Goal: Obtain resource: Download file/media

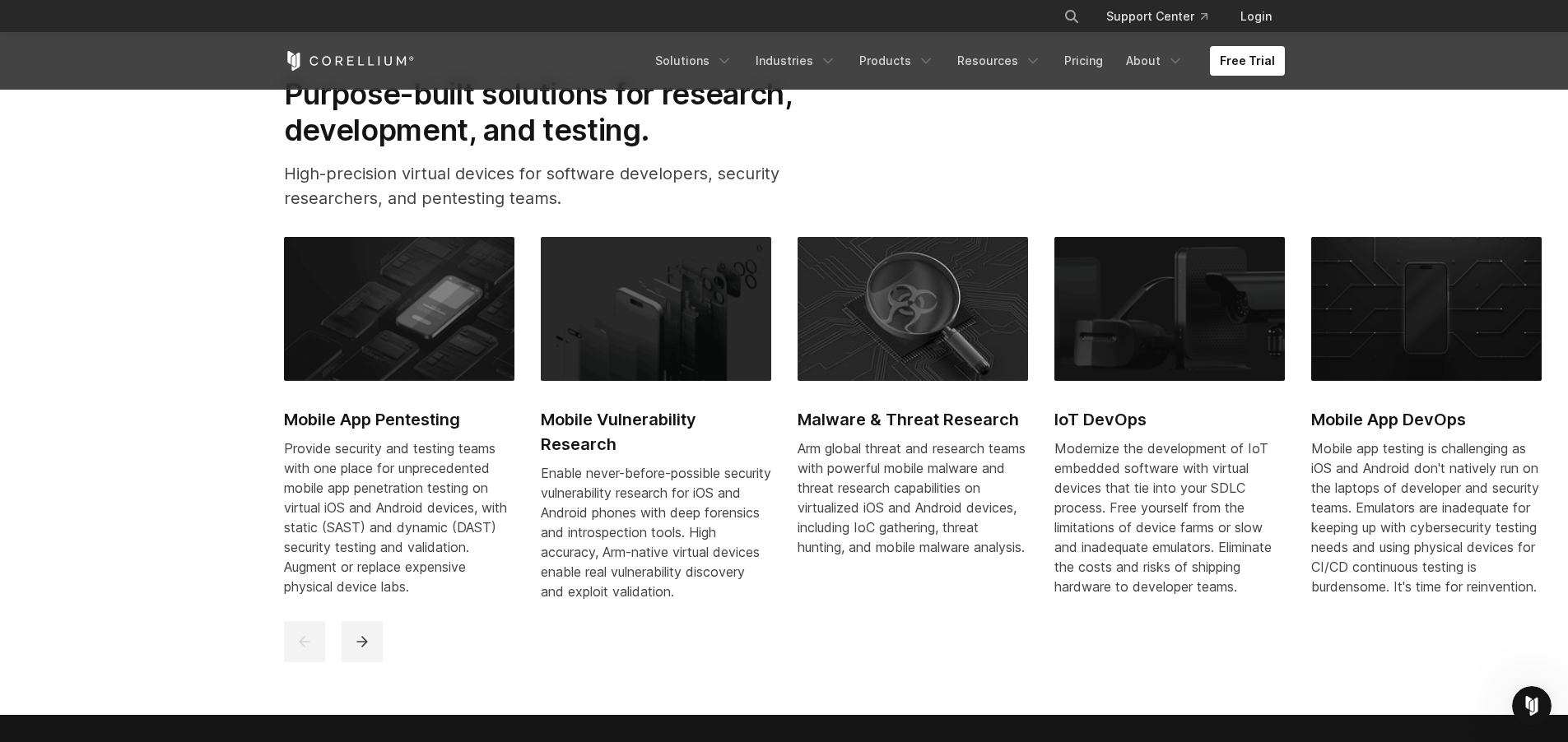
scroll to position [741, 0]
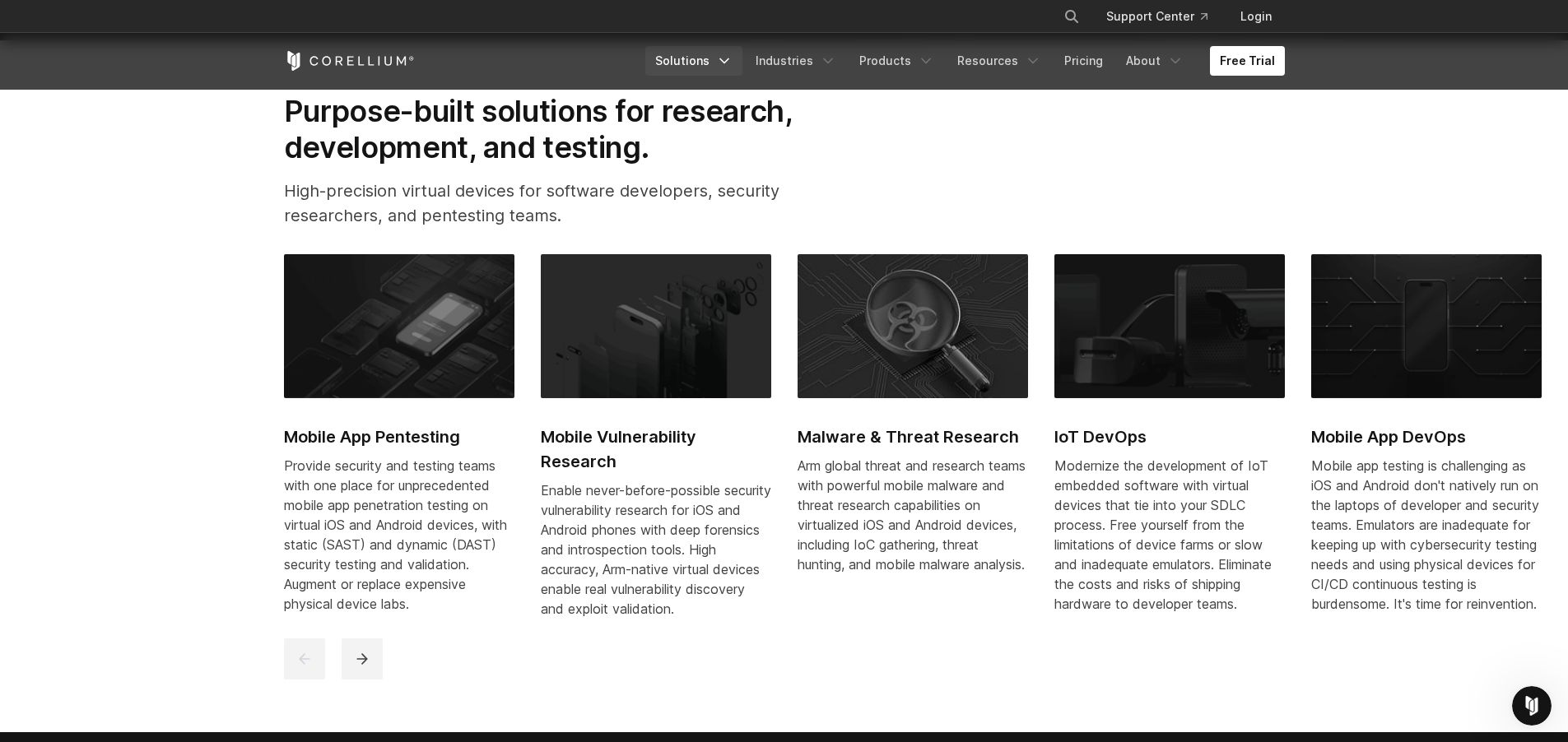
click at [711, 68] on link "Solutions" at bounding box center [693, 60] width 97 height 30
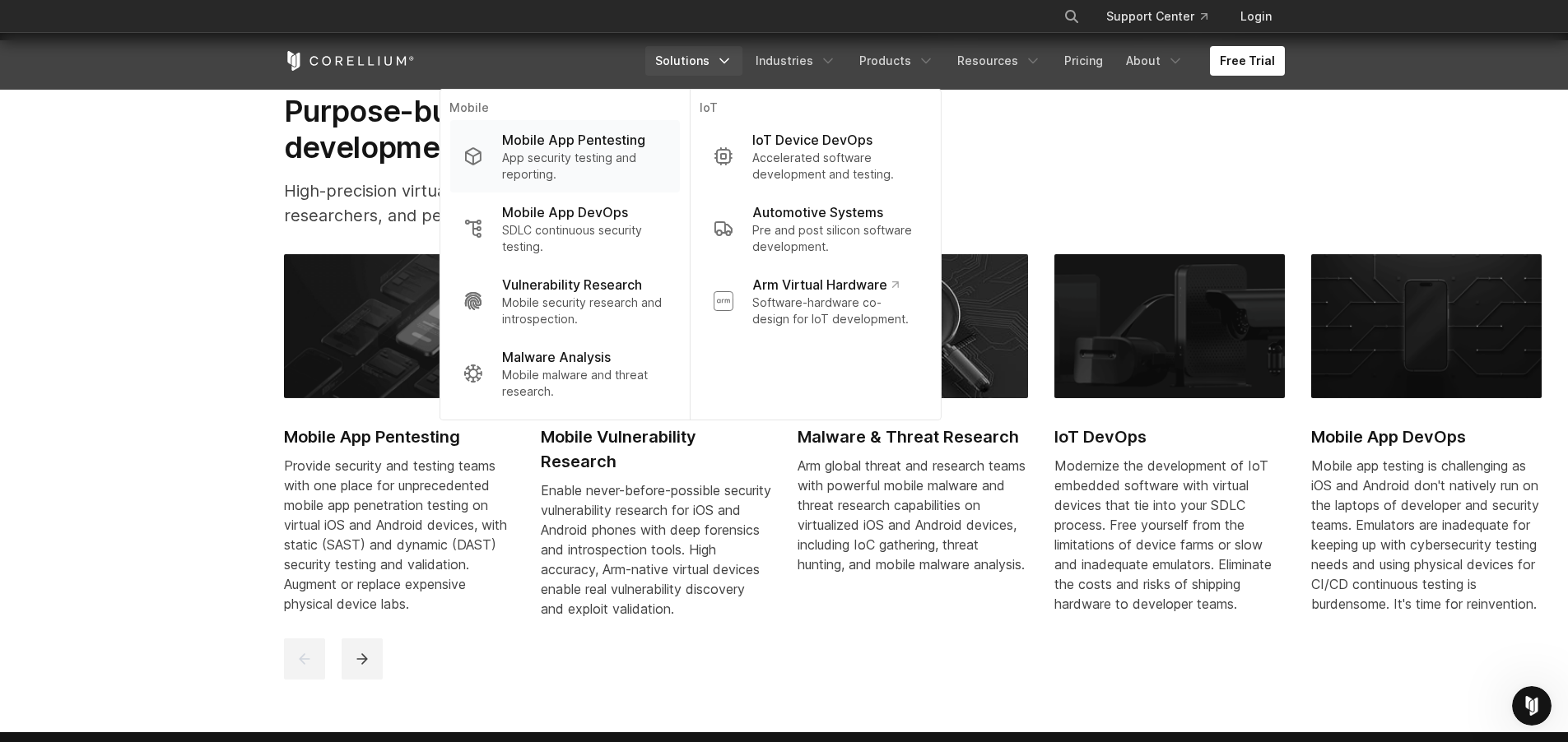
click at [592, 167] on p "App security testing and reporting." at bounding box center [584, 166] width 164 height 33
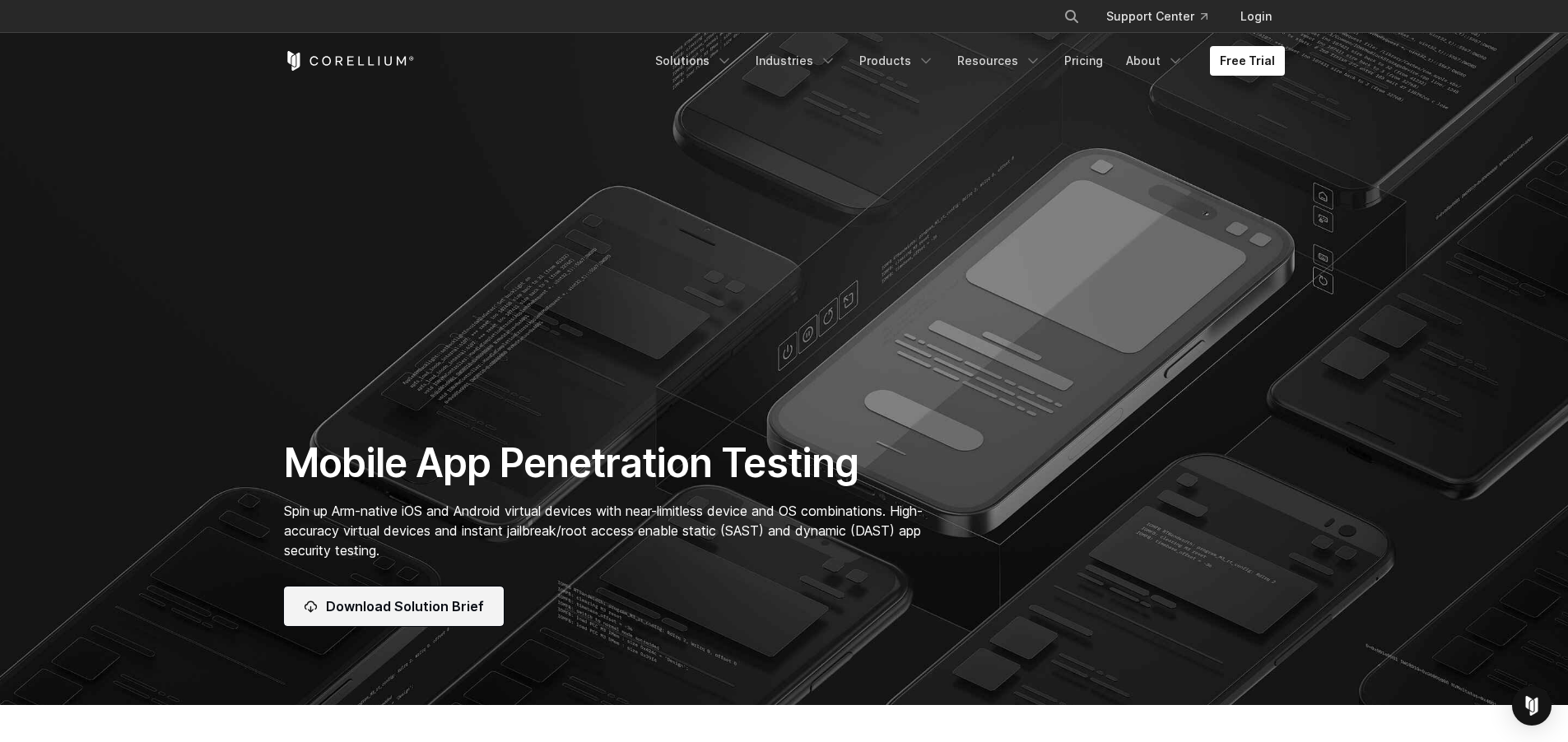
click at [340, 615] on span "Download Solution Brief" at bounding box center [404, 607] width 158 height 20
